Goal: Task Accomplishment & Management: Manage account settings

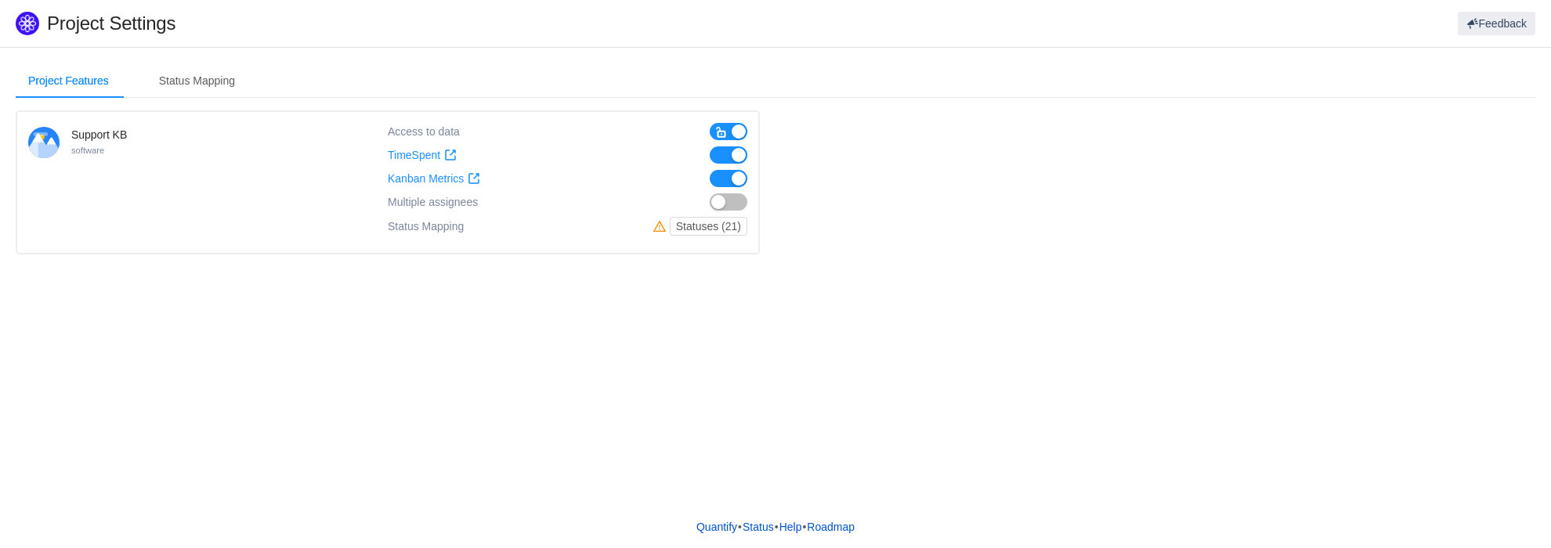
click at [727, 201] on button "button" at bounding box center [729, 201] width 38 height 17
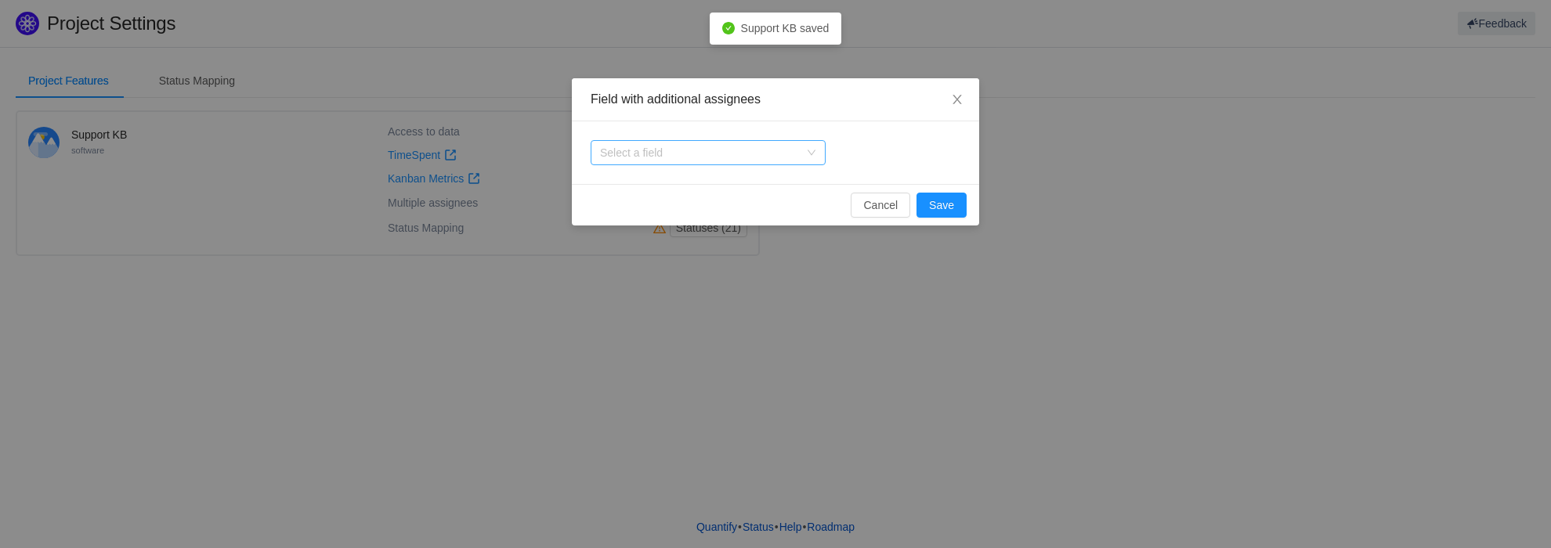
click at [770, 157] on div "Select a field" at bounding box center [699, 153] width 199 height 16
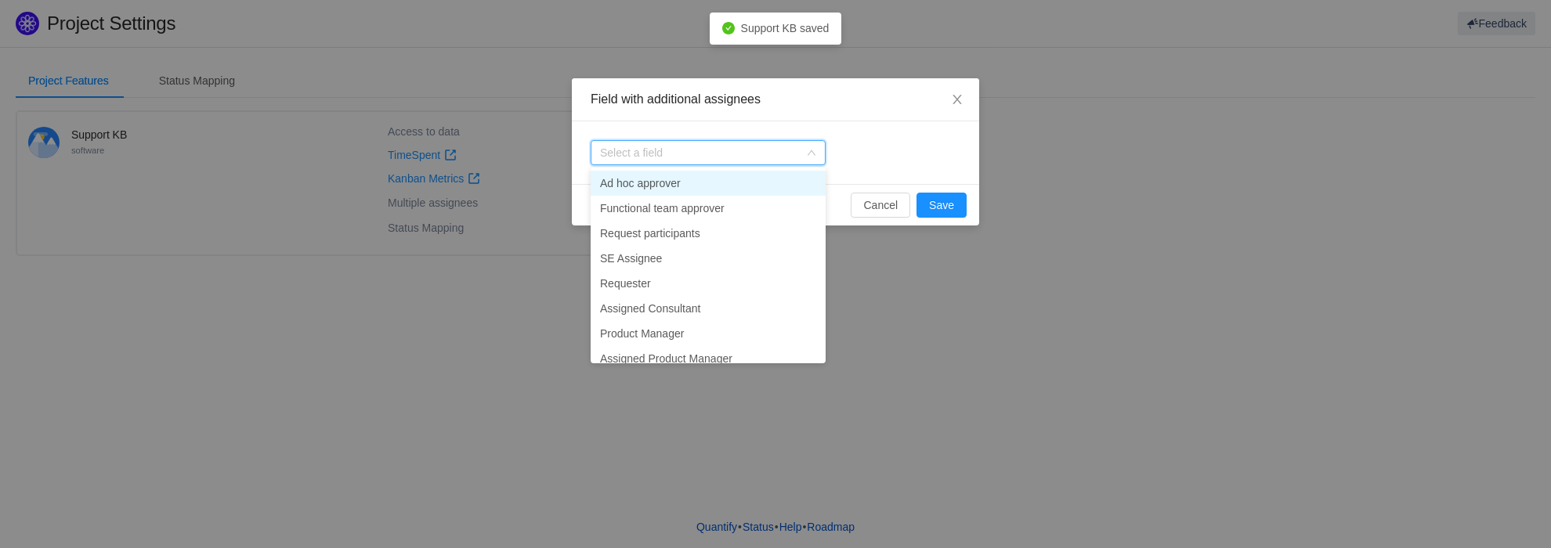
click at [910, 134] on div "Select a field" at bounding box center [775, 152] width 407 height 63
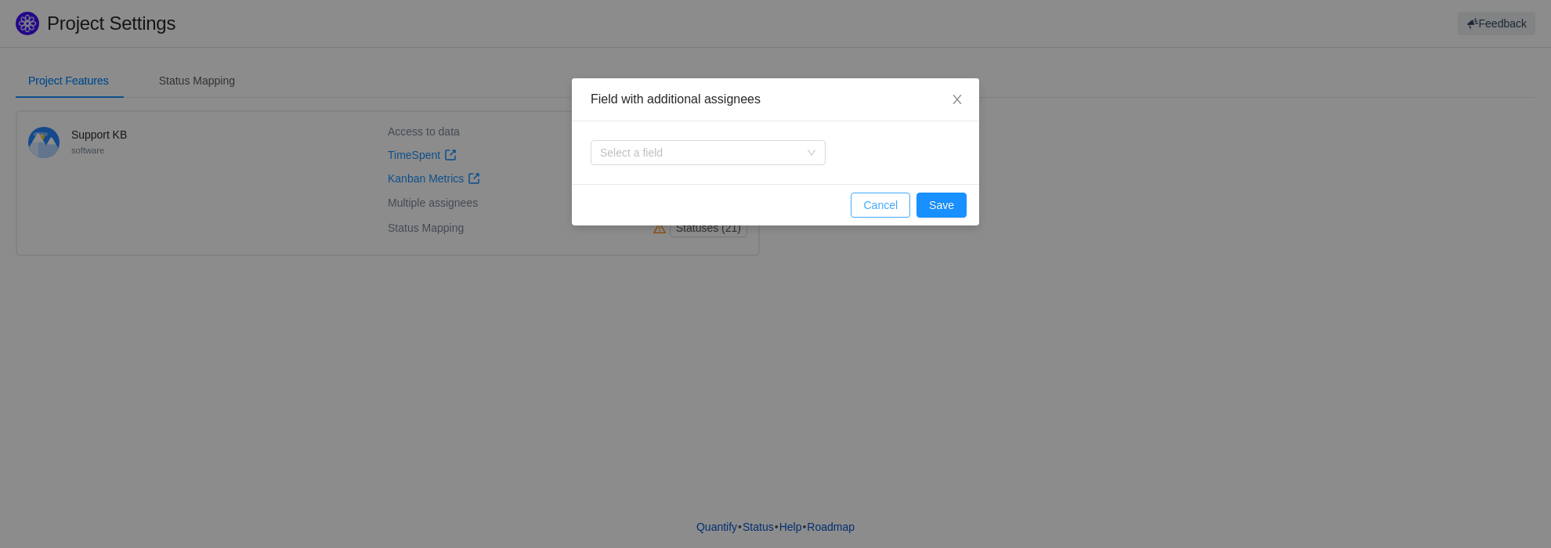
click at [883, 201] on button "Cancel" at bounding box center [881, 205] width 60 height 25
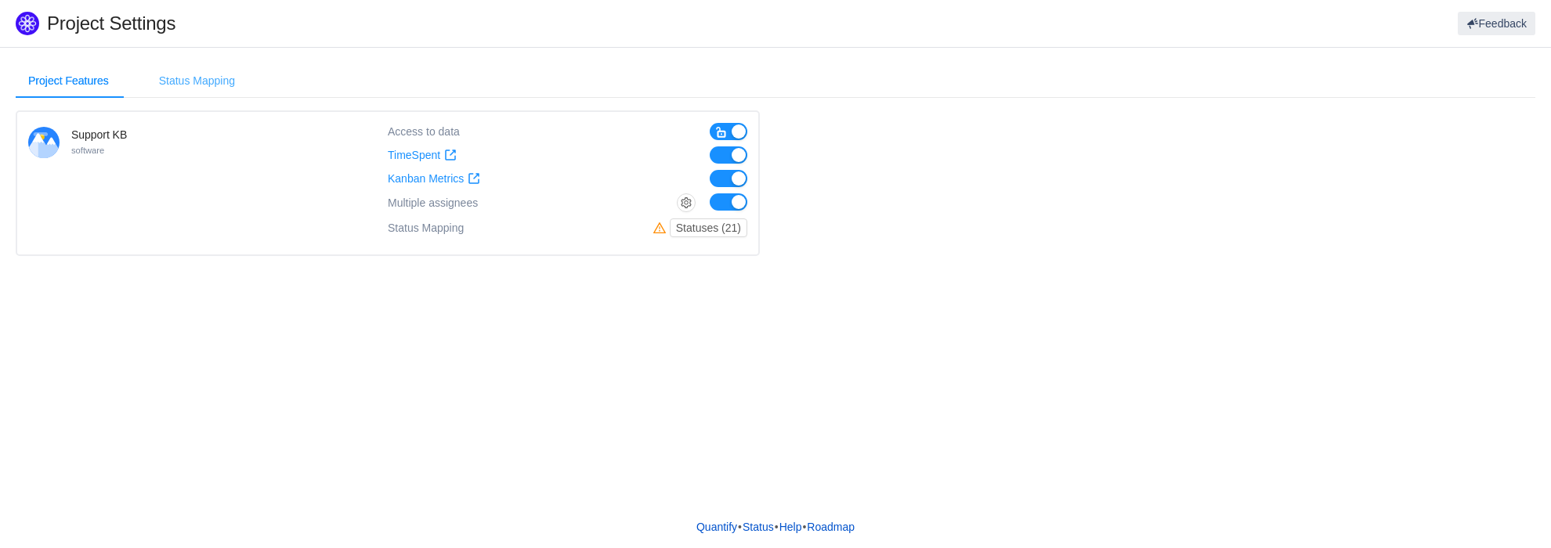
click at [197, 84] on div "Status Mapping" at bounding box center [196, 80] width 101 height 35
